Goal: Ask a question: Seek information or help from site administrators or community

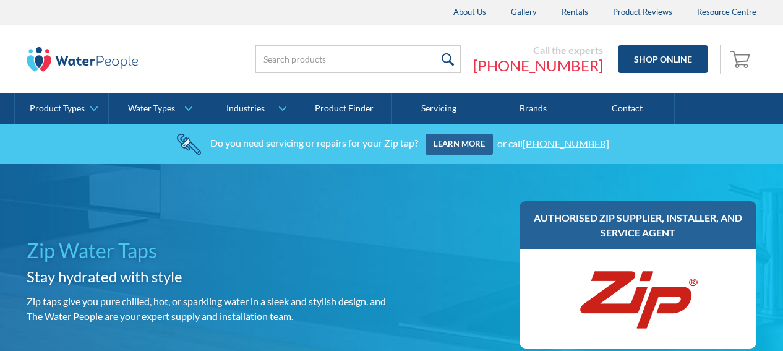
click at [317, 58] on input "search" at bounding box center [357, 59] width 205 height 28
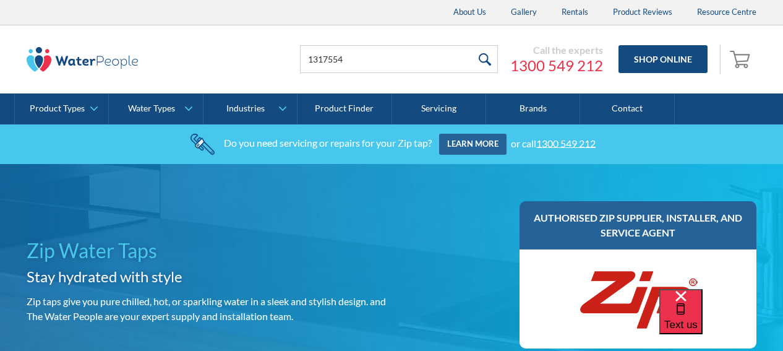
type input "1317554"
click at [484, 63] on input "submit" at bounding box center [484, 59] width 27 height 28
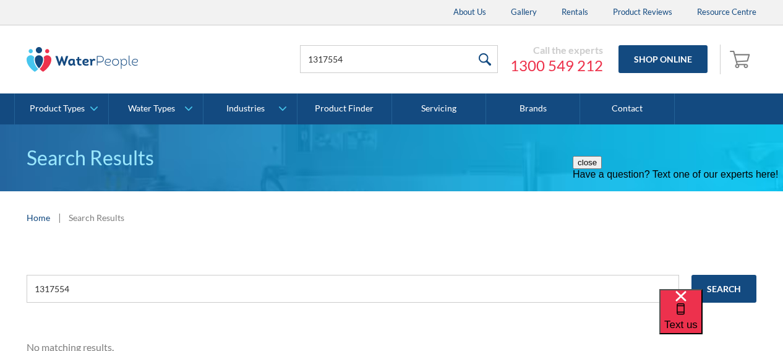
click at [676, 180] on div "Have a question? Text one of our experts here!" at bounding box center [678, 174] width 210 height 11
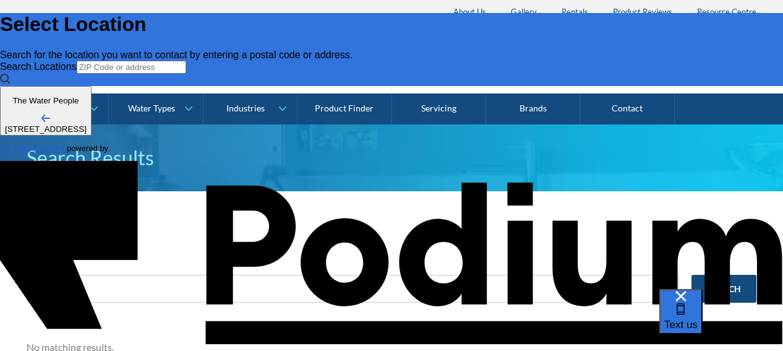
type input "Ben Hughes"
paste Phone "+61 429 588 260"
type Phone "+61 429 588 260"
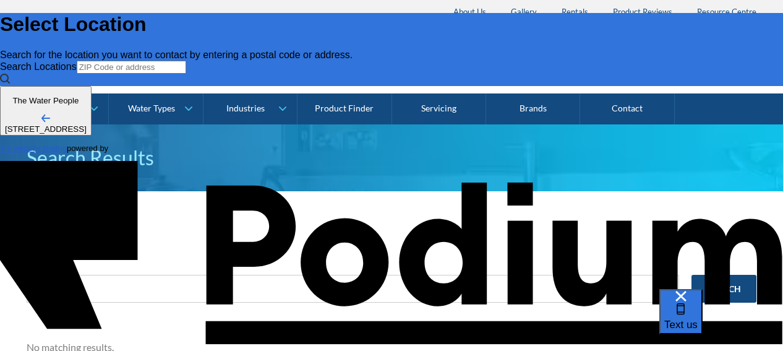
type textarea "x"
type textarea "I"
type textarea "I a"
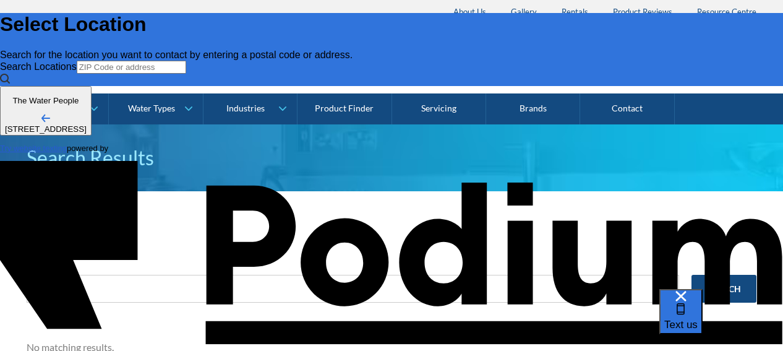
type textarea "x"
type textarea "I am a"
type textarea "x"
type textarea "I am af"
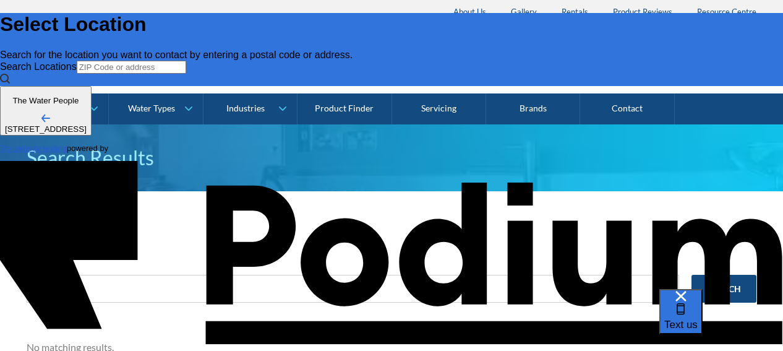
type textarea "x"
type textarea "I am afe"
type textarea "x"
type textarea "I am aft"
type textarea "x"
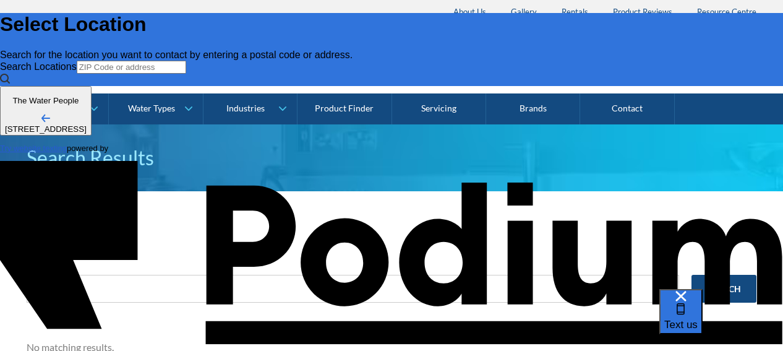
type textarea "I am afte"
type textarea "x"
type textarea "I am after"
type textarea "x"
type textarea "I am after a"
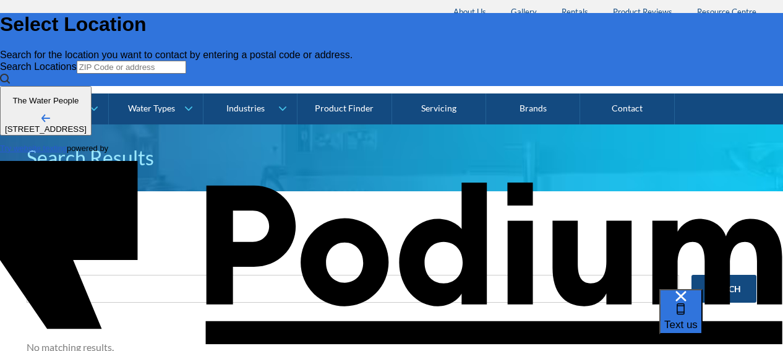
type textarea "x"
type textarea "I am after a"
type textarea "x"
type textarea "I am after a q"
type textarea "x"
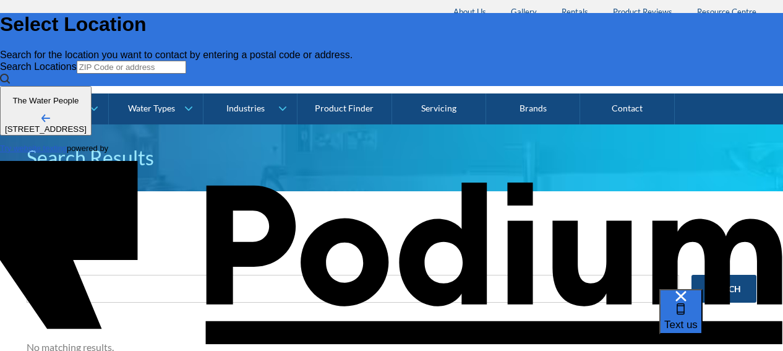
type textarea "I am after a qu"
type textarea "x"
type textarea "I am after a quo"
type textarea "x"
type textarea "I am after a quote"
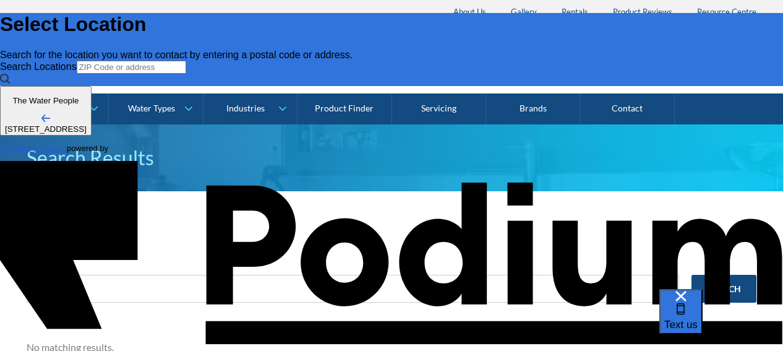
type textarea "x"
type textarea "I am after a quote f"
type textarea "x"
type textarea "I am after a quote for"
type textarea "x"
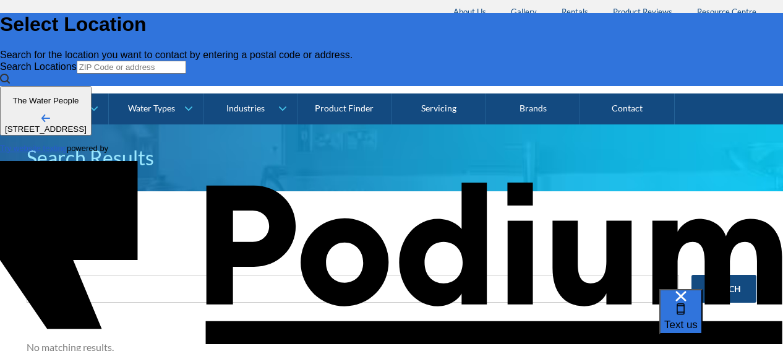
type textarea "I am after a quote for t"
type textarea "x"
type textarea "I am after a quote for the"
type textarea "x"
type textarea "I am after a quote for the p"
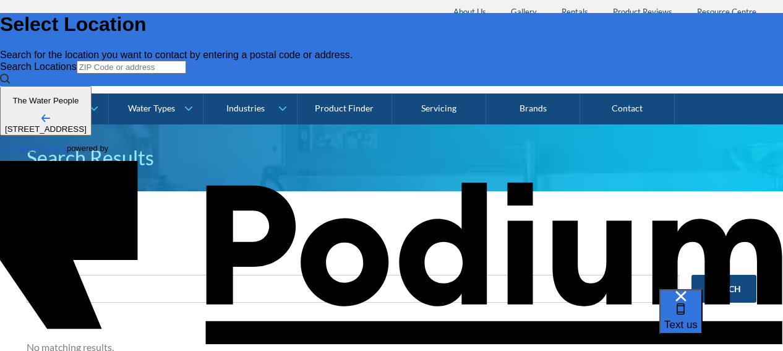
type textarea "x"
type textarea "I am after a quote for the par"
type textarea "x"
type textarea "I am after a quote for the part"
type textarea "x"
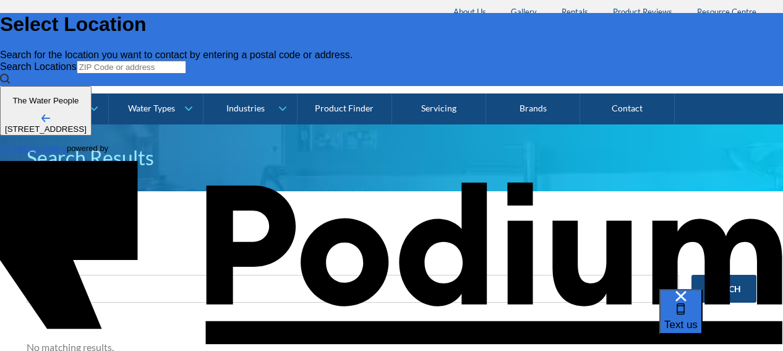
type textarea "I am after a quote for the part"
type textarea "x"
type textarea "I am after a quote for the part -"
paste textarea "Reece P/N - 1317554, Brand - ZIP"
type textarea "x"
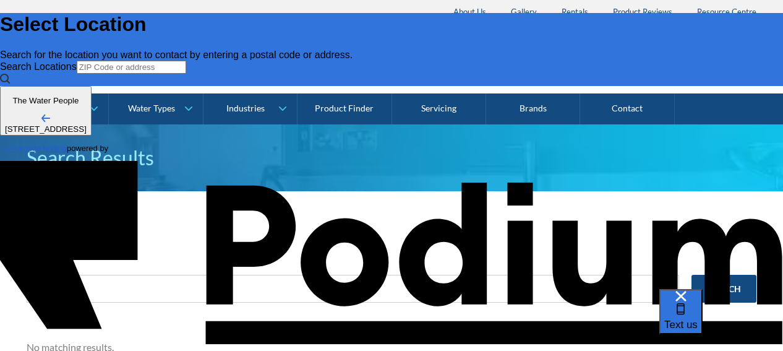
scroll to position [7, 0]
type textarea "I am after a quote for the part - Reece P/N - 1317554, Brand - ZIP"
type textarea "x"
type textarea "I am after a quote for the part - Reece P/N - 1317554, Brand - ZIP f"
type textarea "x"
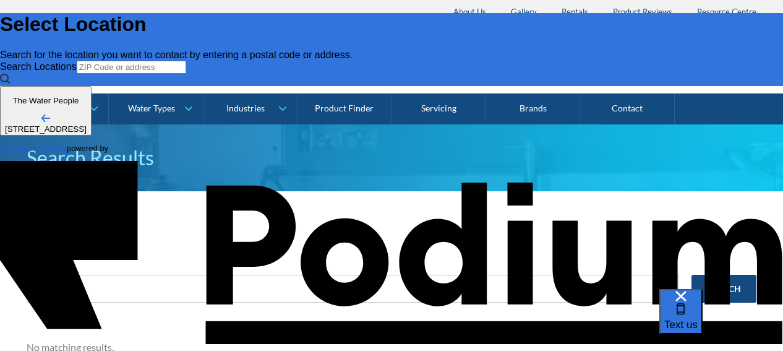
type textarea "I am after a quote for the part - Reece P/N - 1317554, Brand - ZIP fi"
type textarea "x"
type textarea "I am after a quote for the part - Reece P/N - 1317554, Brand - ZIP fil"
type textarea "x"
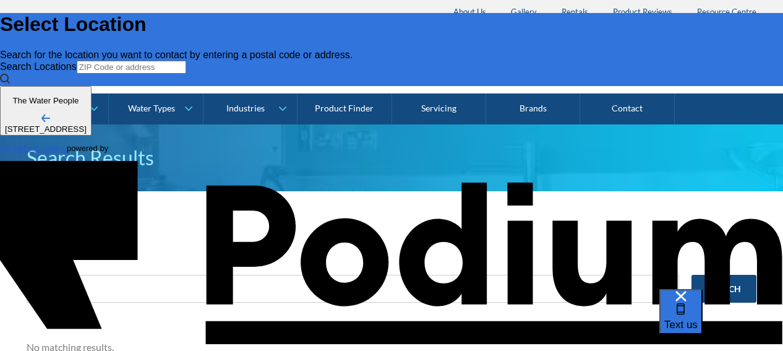
type textarea "I am after a quote for the part - Reece P/N - 1317554, Brand - ZIP filt"
type textarea "x"
type textarea "I am after a quote for the part - Reece P/N - 1317554, Brand - ZIP filte"
type textarea "x"
type textarea "I am after a quote for the part - Reece P/N - 1317554, Brand - ZIP filter"
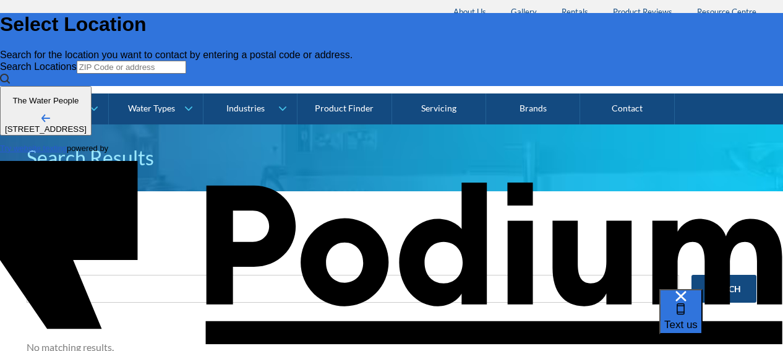
type textarea "x"
type textarea "I am after a quote for the part - Reece P/N - 1317554, Brand - ZIP filter?"
type textarea "x"
type textarea "I am after a quote for the part - Reece P/N - 1317554, Brand - ZIP filter?"
type textarea "I am after a quote for the part - Reece P/N - 1317554, Brand - ZIP filter? A"
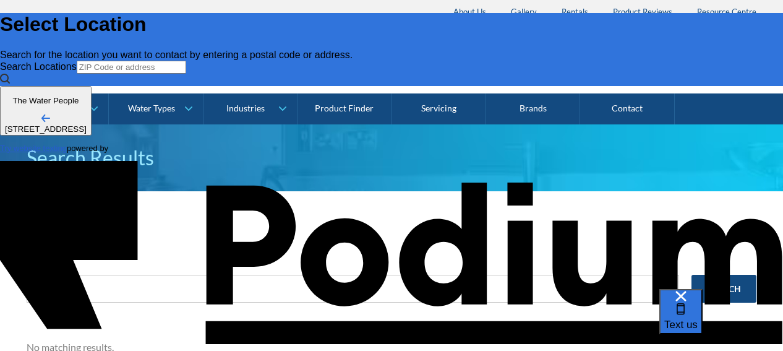
type textarea "x"
type textarea "I am after a quote for the part - Reece P/N - 1317554, Brand - ZIP filter? Are"
type textarea "x"
type textarea "I am after a quote for the part - Reece P/N - 1317554, Brand - ZIP filter? Are"
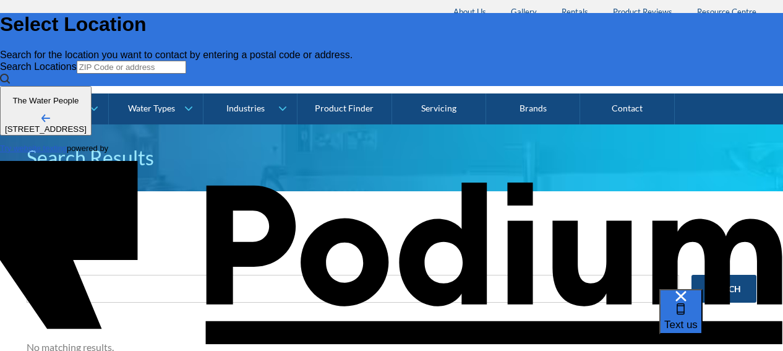
type textarea "x"
type textarea "I am after a quote for the part - Reece P/N - 1317554, Brand - ZIP filter? Are y"
type textarea "x"
type textarea "I am after a quote for the part - Reece P/N - 1317554, Brand - ZIP filter? Are …"
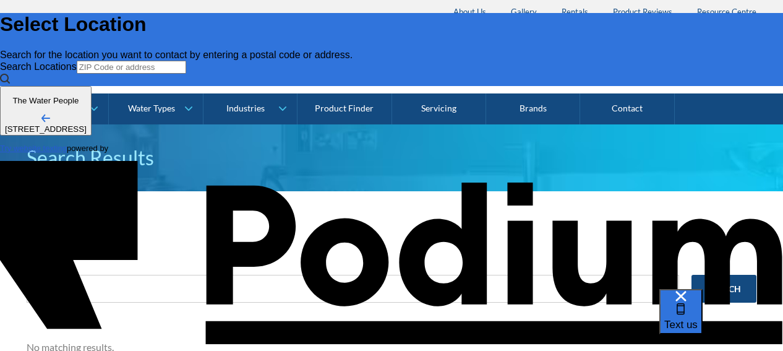
type textarea "x"
type textarea "I am after a quote for the part - Reece P/N - 1317554, Brand - ZIP filter? Are …"
type textarea "x"
type textarea "I am after a quote for the part - Reece P/N - 1317554, Brand - ZIP filter? Are …"
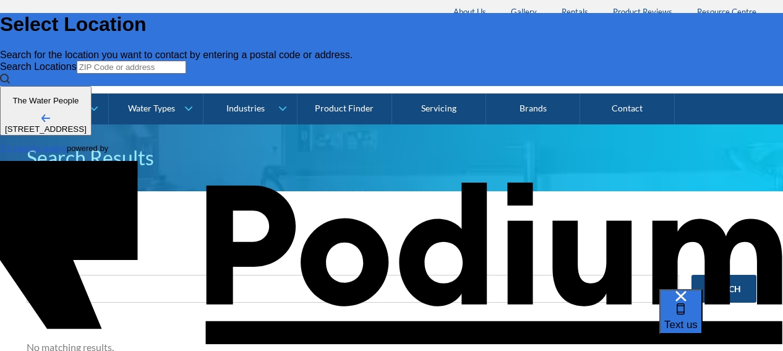
type textarea "x"
type textarea "I am after a quote for the part - Reece P/N - 1317554, Brand - ZIP filter? Are …"
type textarea "x"
type textarea "I am after a quote for the part - Reece P/N - 1317554, Brand - ZIP filter? Are …"
type textarea "x"
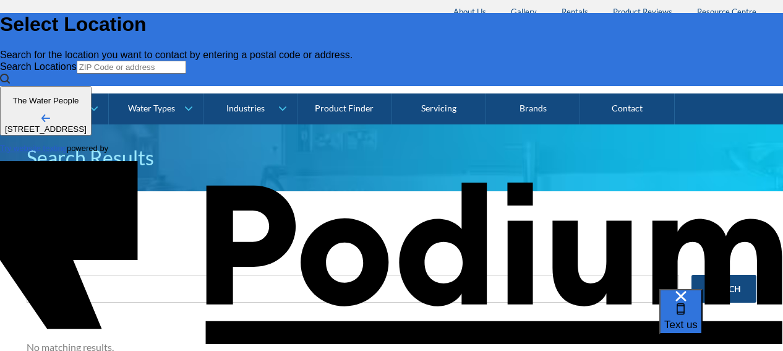
type textarea "I am after a quote for the part - Reece P/N - 1317554, Brand - ZIP filter? Are …"
type textarea "x"
type textarea "I am after a quote for the part - Reece P/N - 1317554, Brand - ZIP filter? Are …"
type textarea "x"
type textarea "I am after a quote for the part - Reece P/N - 1317554, Brand - ZIP filter? Are …"
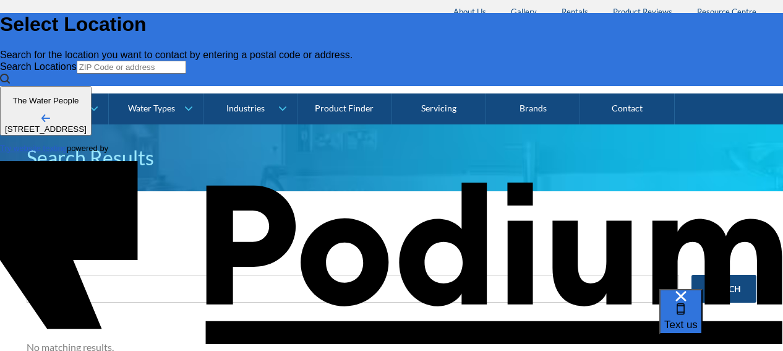
type textarea "x"
type textarea "I am after a quote for the part - Reece P/N - 1317554, Brand - ZIP filter? Are …"
type textarea "x"
type textarea "I am after a quote for the part - Reece P/N - 1317554, Brand - ZIP filter? Are …"
type textarea "x"
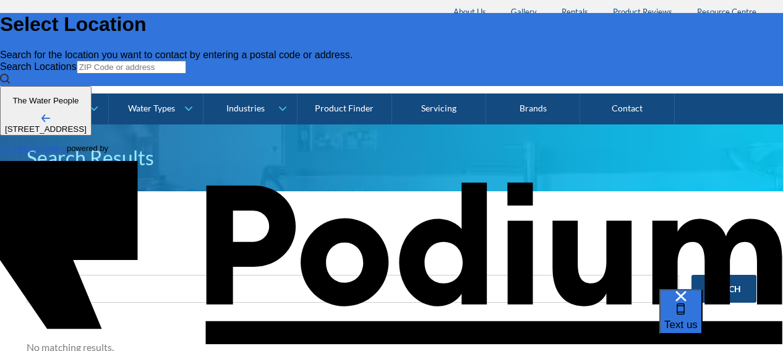
type textarea "I am after a quote for the part - Reece P/N - 1317554, Brand - ZIP filter? Are …"
type textarea "x"
type textarea "I am after a quote for the part - Reece P/N - 1317554, Brand - ZIP filter? Are …"
type textarea "x"
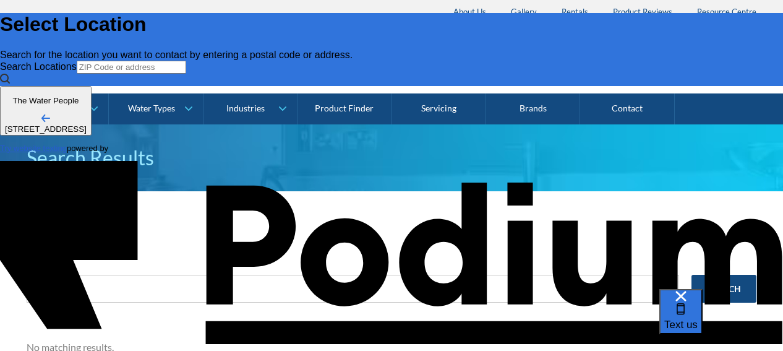
type textarea "x"
type textarea "I am after a quote for the part - Reece P/N - 1317554, Brand - ZIP filter? Are …"
type textarea "x"
type textarea "I am after a quote for the part - Reece P/N - 1317554, Brand - ZIP filter? Are …"
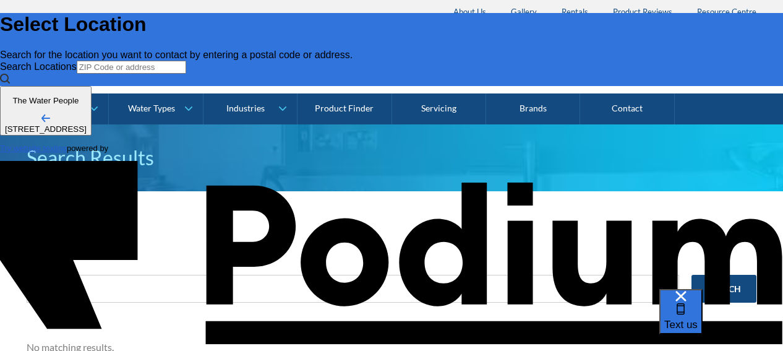
type textarea "x"
type textarea "I am after a quote for the part - Reece P/N - 1317554, Brand - ZIP filter? Are …"
click at [660, 290] on div "Text us" at bounding box center [721, 320] width 124 height 62
